Goal: Use online tool/utility: Utilize a website feature to perform a specific function

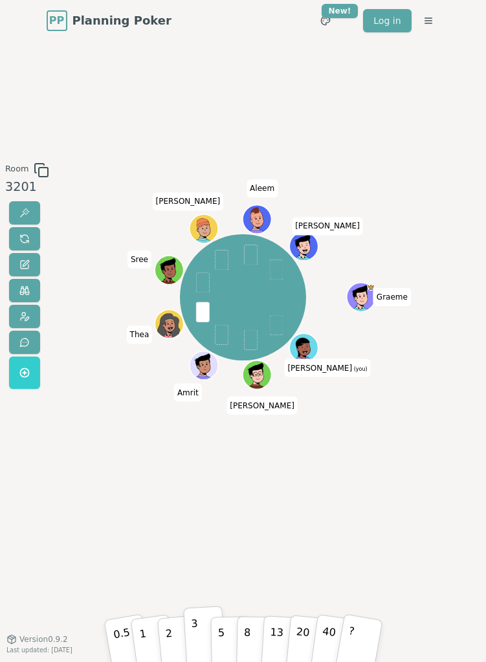
click at [200, 544] on button "3" at bounding box center [204, 636] width 42 height 60
click at [241, 544] on div "Room 3201 [PERSON_NAME] (you) [PERSON_NAME] [PERSON_NAME] Sree [PERSON_NAME] [P…" at bounding box center [243, 340] width 486 height 598
click at [153, 544] on button "1" at bounding box center [152, 636] width 47 height 63
click at [152, 544] on button "1" at bounding box center [152, 636] width 47 height 63
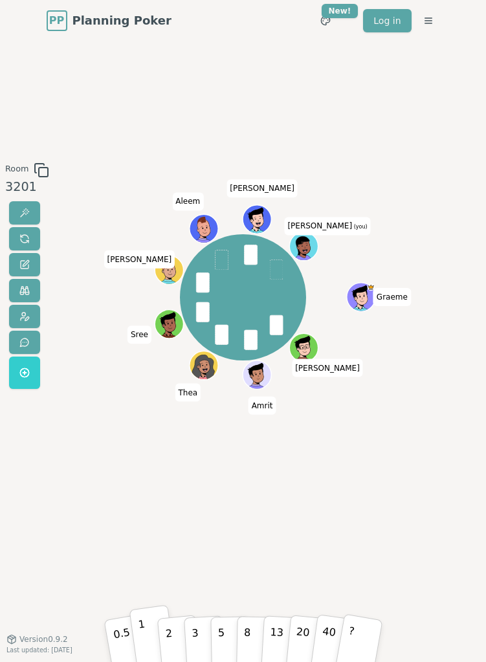
click at [152, 635] on button "1" at bounding box center [152, 636] width 47 height 63
click at [151, 637] on button "1" at bounding box center [152, 636] width 47 height 63
click at [189, 535] on div "Room 3201 [PERSON_NAME] Amrit [PERSON_NAME] Sree [PERSON_NAME] [PERSON_NAME] (y…" at bounding box center [243, 340] width 486 height 598
click at [178, 631] on button "2" at bounding box center [178, 636] width 44 height 62
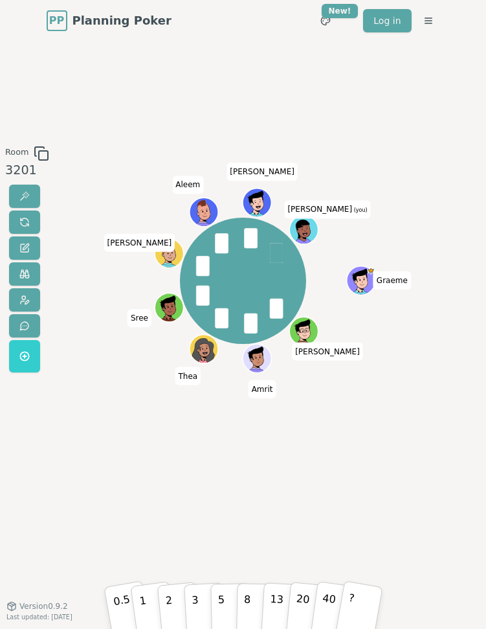
click at [196, 522] on div "Room 3201 [PERSON_NAME] Amrit [PERSON_NAME] Sree [PERSON_NAME] [PERSON_NAME] (y…" at bounding box center [243, 323] width 486 height 564
click at [152, 601] on button "1" at bounding box center [152, 602] width 47 height 63
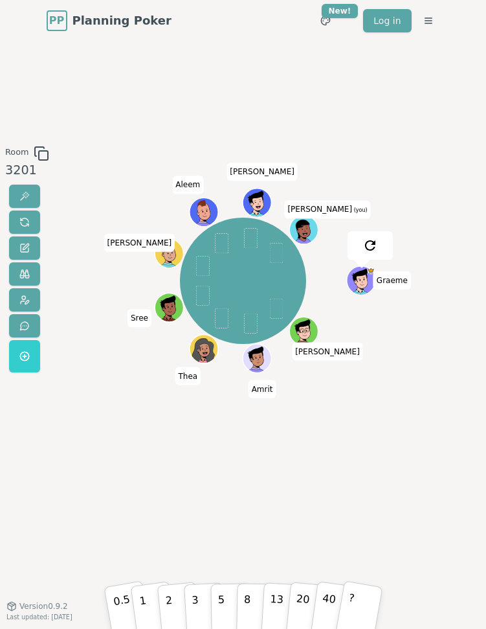
click at [306, 476] on div "[PERSON_NAME] Amrit [PERSON_NAME] Sree [PERSON_NAME] [PERSON_NAME] (you)" at bounding box center [243, 324] width 254 height 356
click at [365, 438] on div "[PERSON_NAME] Amrit [PERSON_NAME] Sree [PERSON_NAME] [PERSON_NAME] (you)" at bounding box center [243, 324] width 254 height 356
click at [146, 611] on button "1" at bounding box center [152, 602] width 47 height 63
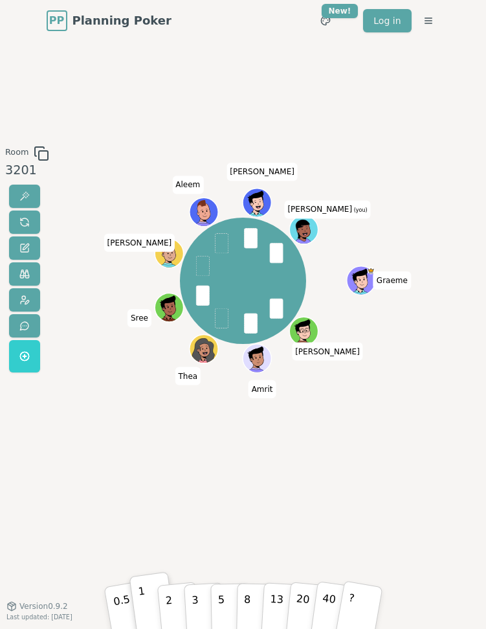
click at [348, 462] on div "[PERSON_NAME] Amrit [PERSON_NAME] Sree [PERSON_NAME] [PERSON_NAME] (you)" at bounding box center [243, 324] width 254 height 356
click at [176, 604] on button "2" at bounding box center [178, 603] width 44 height 62
click at [201, 605] on button "3" at bounding box center [204, 602] width 42 height 60
click at [180, 607] on button "2" at bounding box center [178, 603] width 44 height 62
